Goal: Download file/media

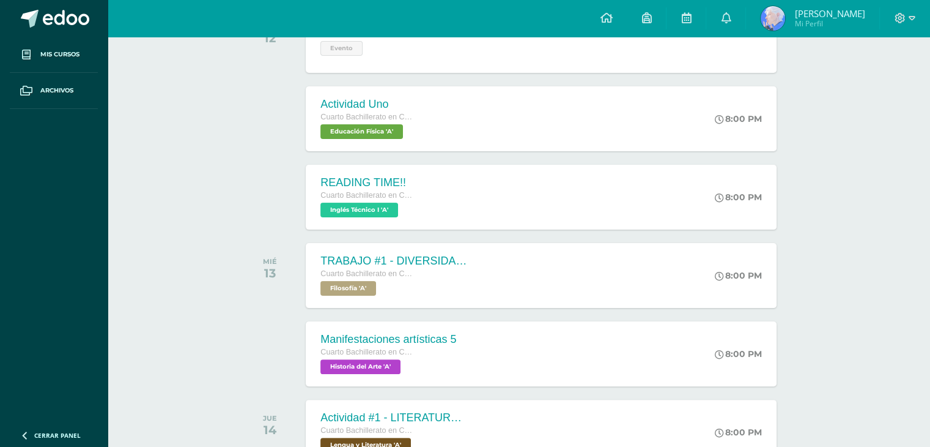
scroll to position [245, 0]
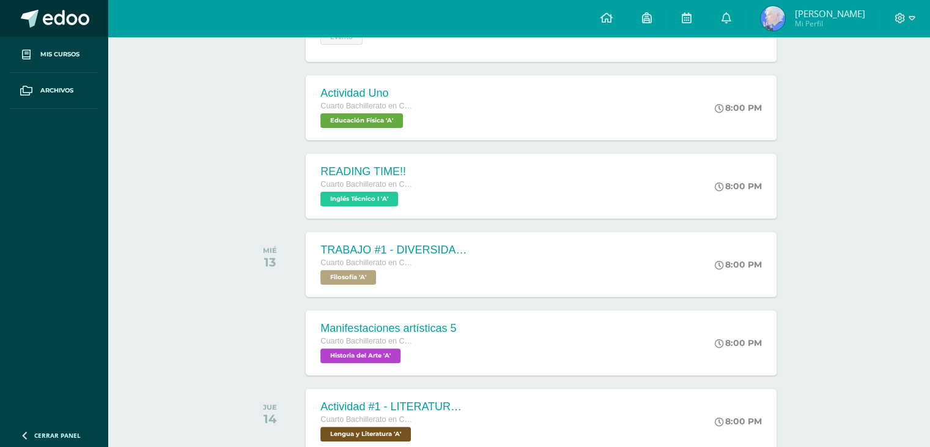
click at [29, 18] on span at bounding box center [30, 19] width 18 height 18
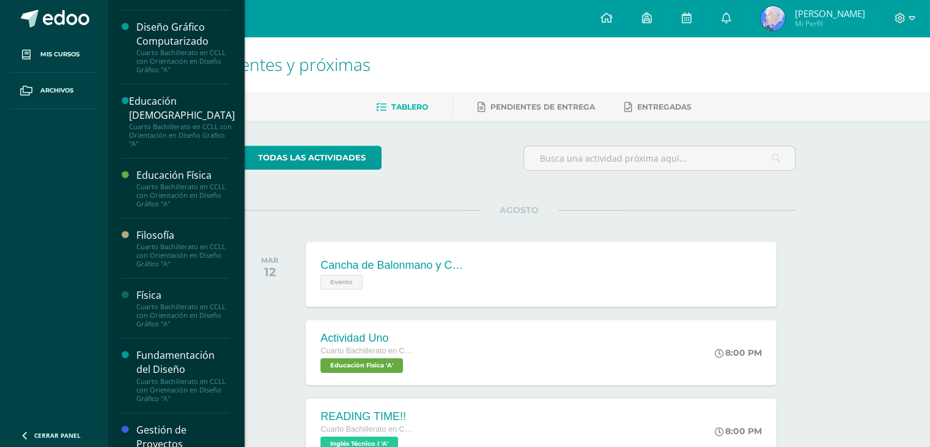
scroll to position [184, 0]
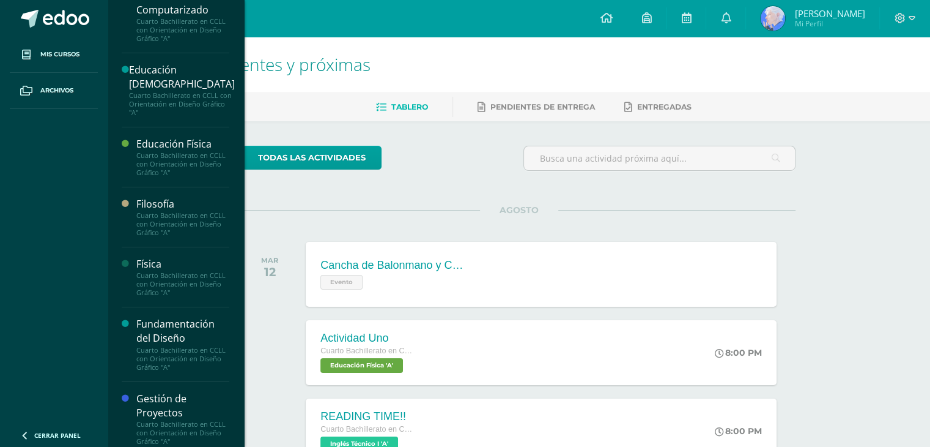
click at [149, 272] on div "Cuarto Bachillerato en CCLL con Orientación en Diseño Gráfico "A"" at bounding box center [182, 284] width 93 height 26
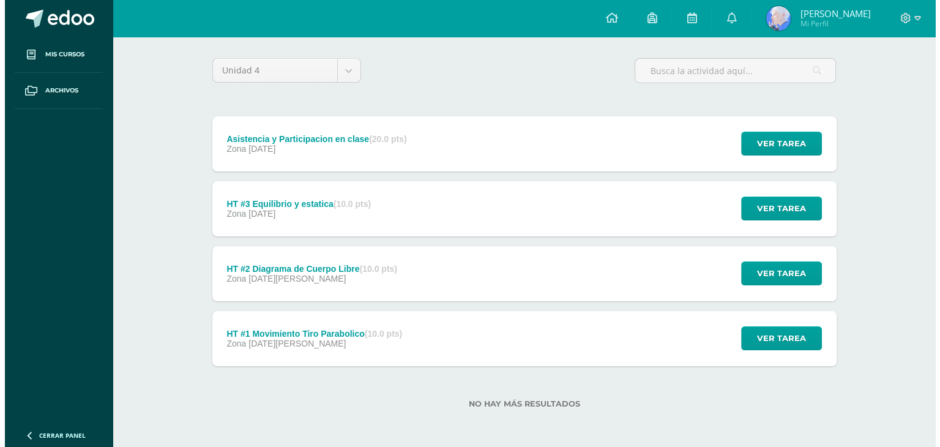
scroll to position [88, 0]
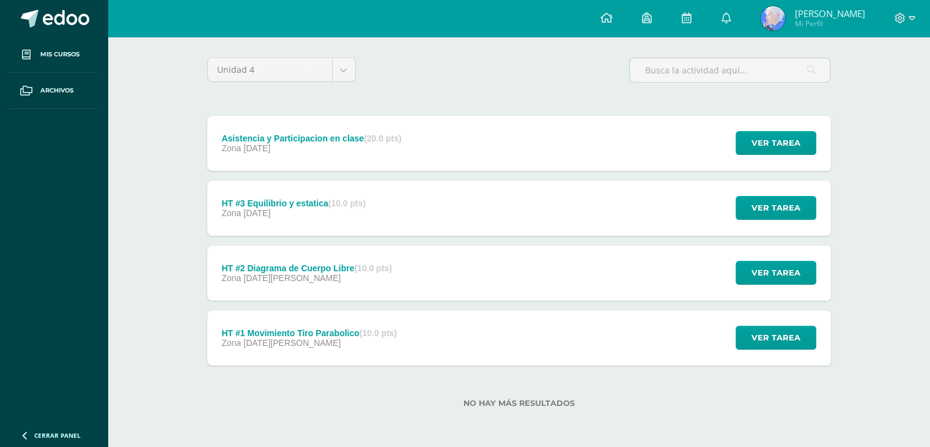
click at [306, 341] on div "Zona 20 de Agosto" at bounding box center [309, 343] width 176 height 10
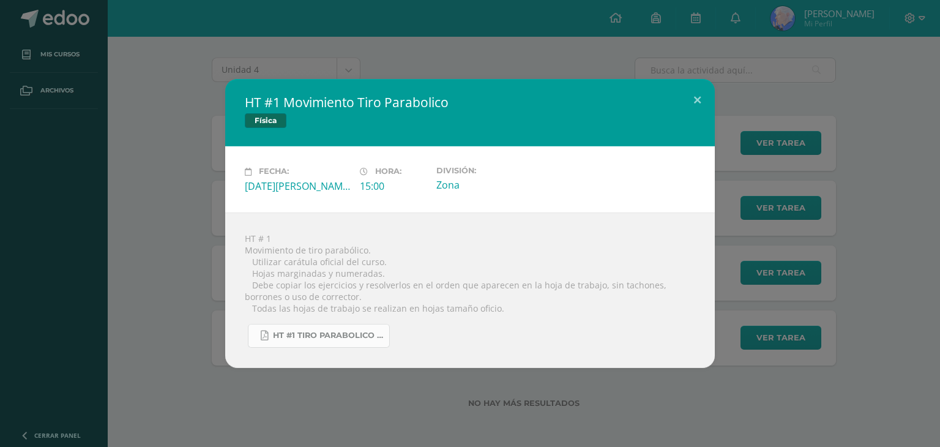
click at [312, 337] on span "HT #1 tiro parabolico 4U.pdf" at bounding box center [328, 335] width 110 height 10
